Goal: Check status: Check status

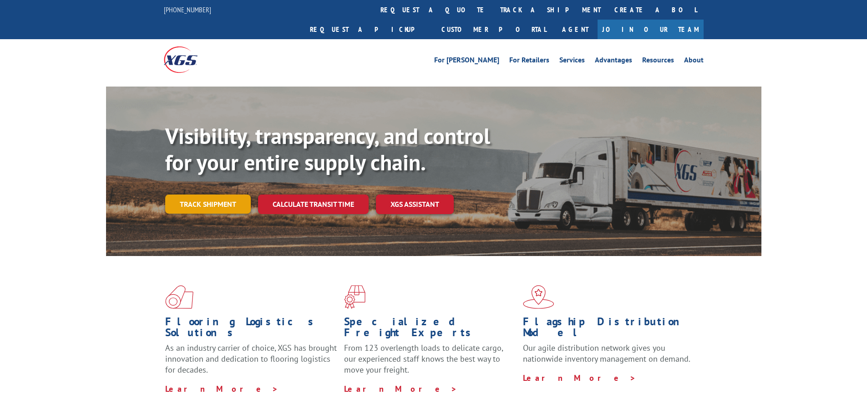
click at [215, 194] on link "Track shipment" at bounding box center [208, 203] width 86 height 19
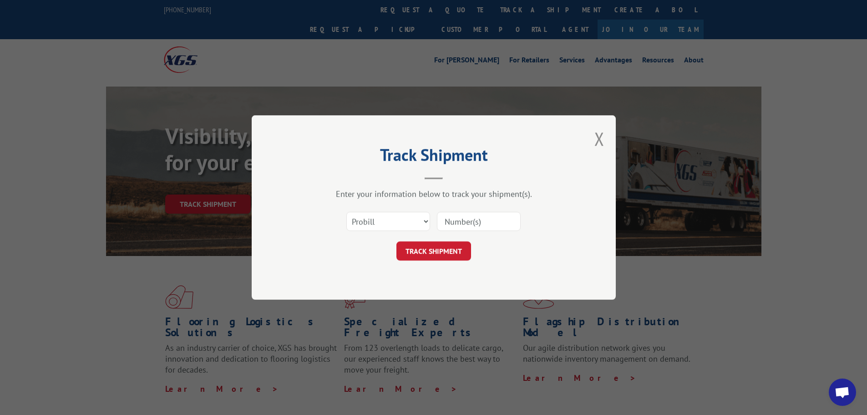
click at [457, 223] on input at bounding box center [479, 221] width 84 height 19
paste input "17232682"
type input "17232682"
click at [396, 241] on button "TRACK SHIPMENT" at bounding box center [433, 250] width 75 height 19
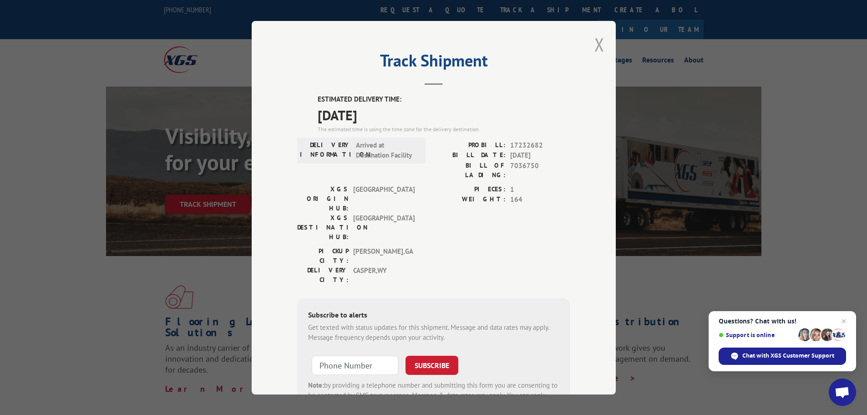
click at [594, 41] on button "Close modal" at bounding box center [599, 44] width 10 height 24
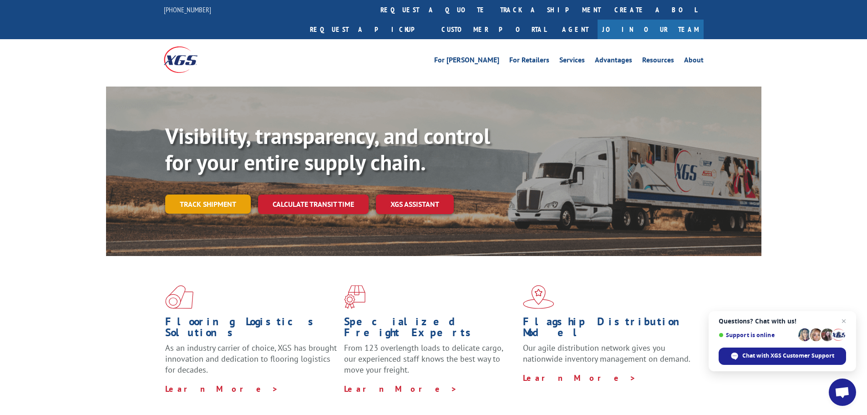
click at [208, 194] on link "Track shipment" at bounding box center [208, 203] width 86 height 19
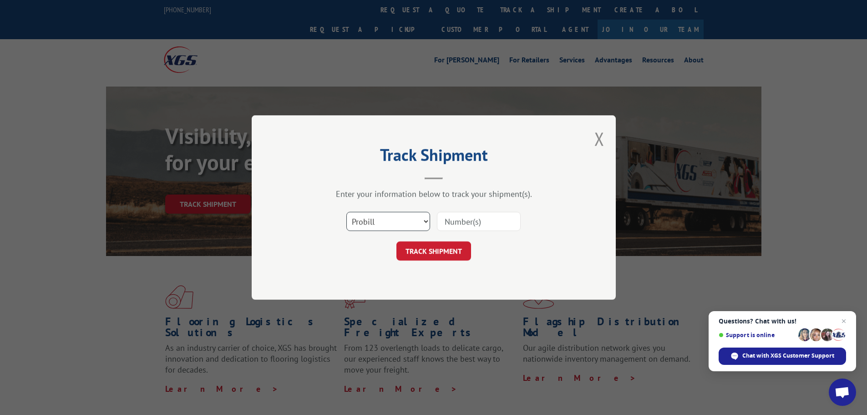
click at [426, 214] on select "Select category... Probill BOL PO" at bounding box center [388, 221] width 84 height 19
select select "bol"
click at [346, 212] on select "Select category... Probill BOL PO" at bounding box center [388, 221] width 84 height 19
click at [488, 221] on input at bounding box center [479, 221] width 84 height 19
paste input "89327"
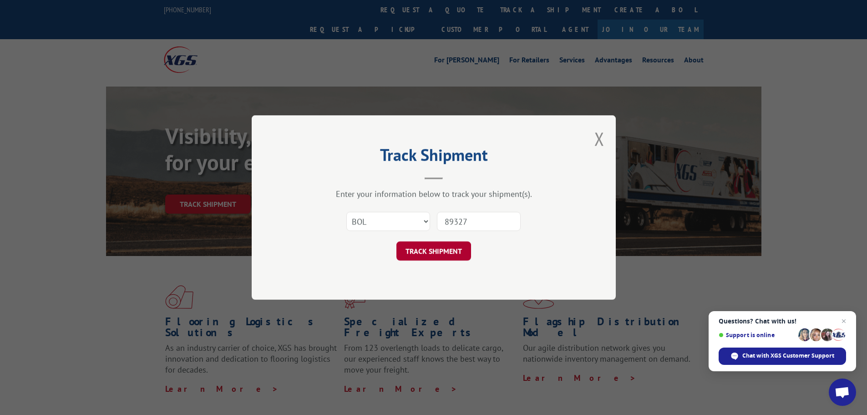
type input "89327"
click at [438, 256] on button "TRACK SHIPMENT" at bounding box center [433, 250] width 75 height 19
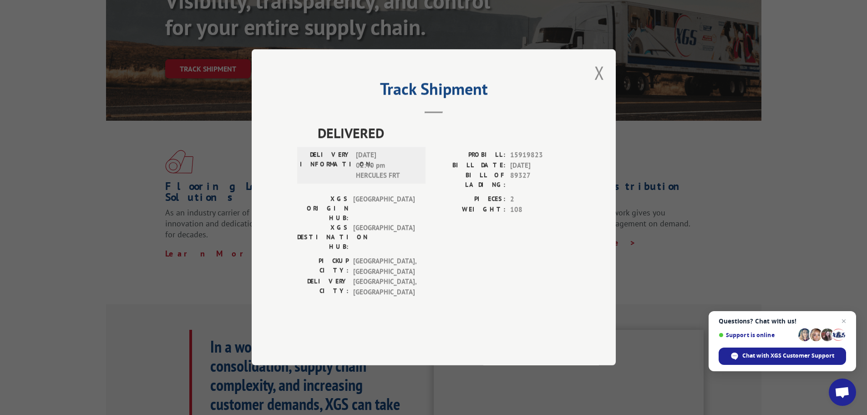
scroll to position [319, 0]
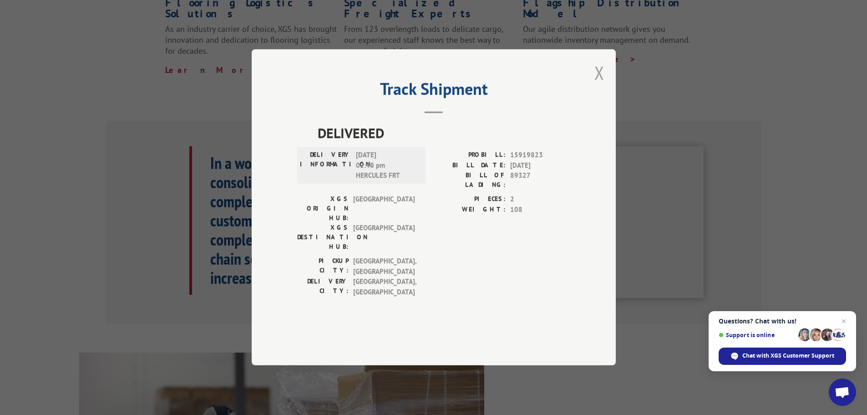
click at [600, 85] on button "Close modal" at bounding box center [599, 73] width 10 height 24
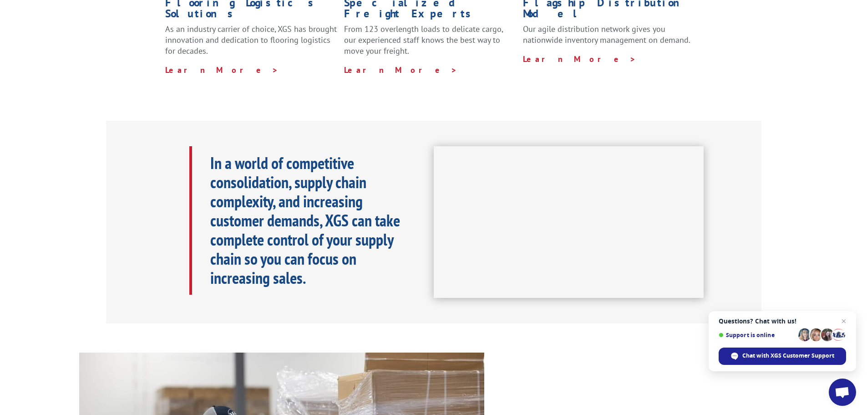
scroll to position [0, 0]
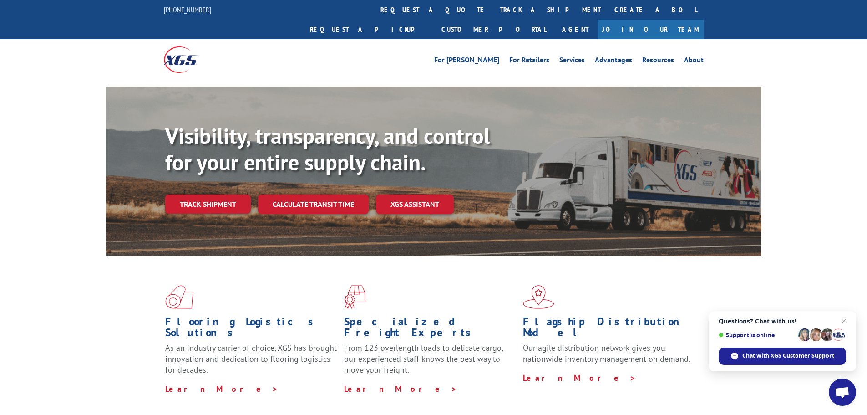
click at [198, 194] on link "Track shipment" at bounding box center [208, 203] width 86 height 19
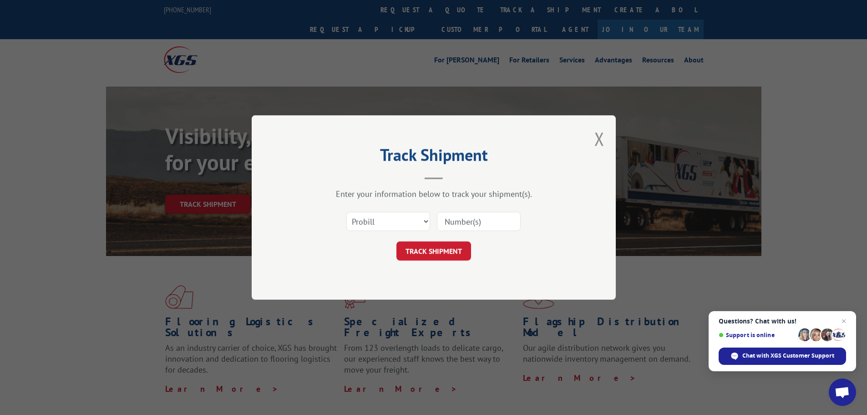
drag, startPoint x: 434, startPoint y: 218, endPoint x: 429, endPoint y: 219, distance: 5.6
click at [434, 218] on div "Select category... Probill BOL PO" at bounding box center [433, 221] width 273 height 30
click at [428, 219] on select "Select category... Probill BOL PO" at bounding box center [388, 221] width 84 height 19
click at [346, 212] on select "Select category... Probill BOL PO" at bounding box center [388, 221] width 84 height 19
drag, startPoint x: 399, startPoint y: 215, endPoint x: 391, endPoint y: 229, distance: 16.3
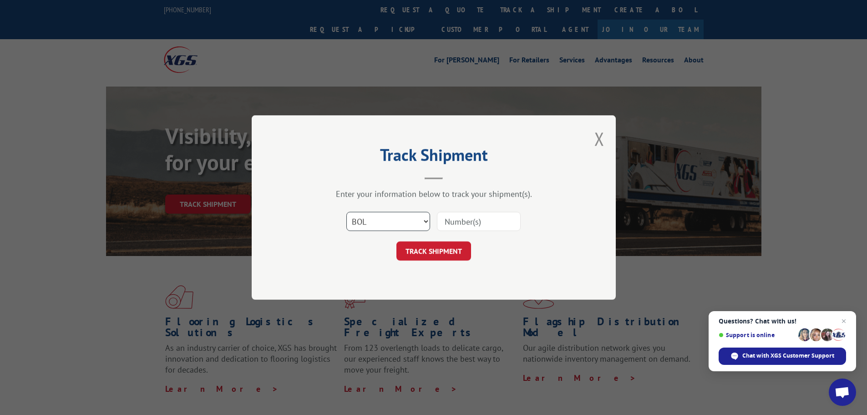
click at [399, 215] on select "Select category... Probill BOL PO" at bounding box center [388, 221] width 84 height 19
select select "po"
click at [346, 212] on select "Select category... Probill BOL PO" at bounding box center [388, 221] width 84 height 19
drag, startPoint x: 465, startPoint y: 221, endPoint x: 478, endPoint y: 231, distance: 16.7
click at [465, 221] on input at bounding box center [479, 221] width 84 height 19
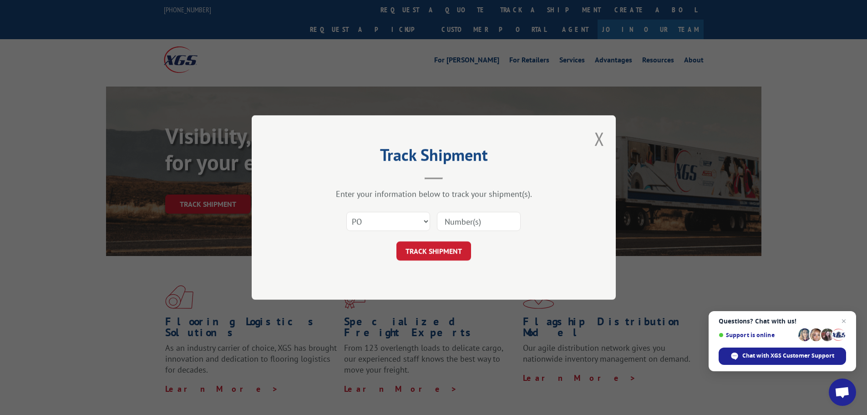
paste input "01544651"
type input "01544651"
click at [445, 253] on button "TRACK SHIPMENT" at bounding box center [433, 250] width 75 height 19
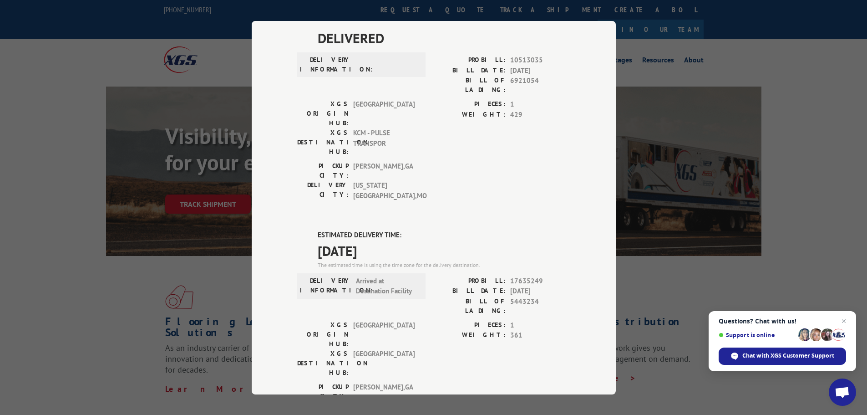
scroll to position [182, 0]
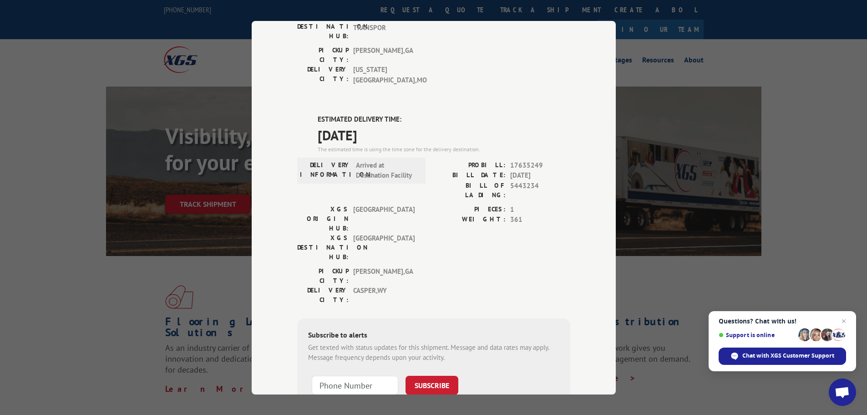
click at [521, 160] on span "17635249" at bounding box center [540, 165] width 60 height 10
copy span "17635249"
